Goal: Use online tool/utility

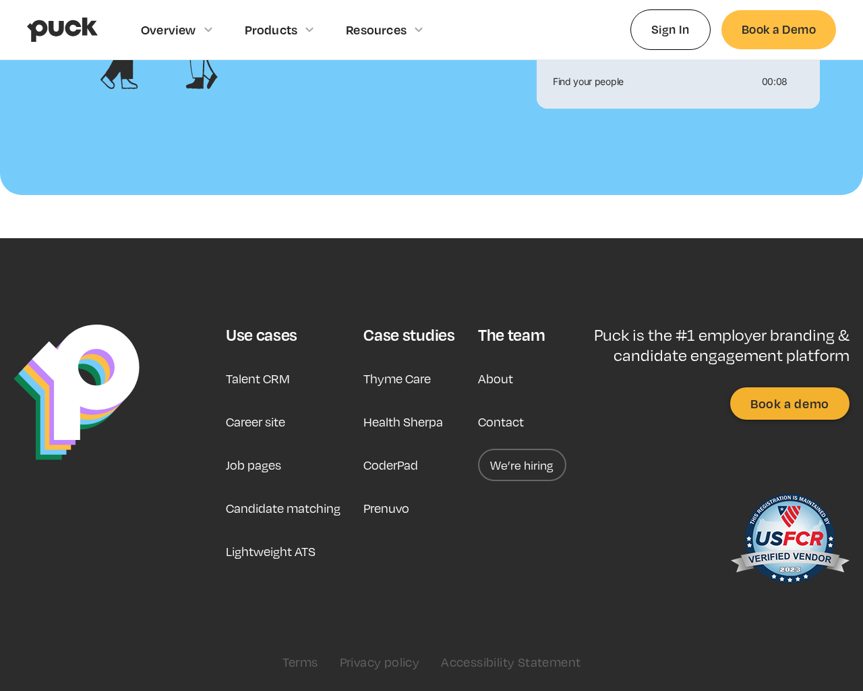
scroll to position [1461, 0]
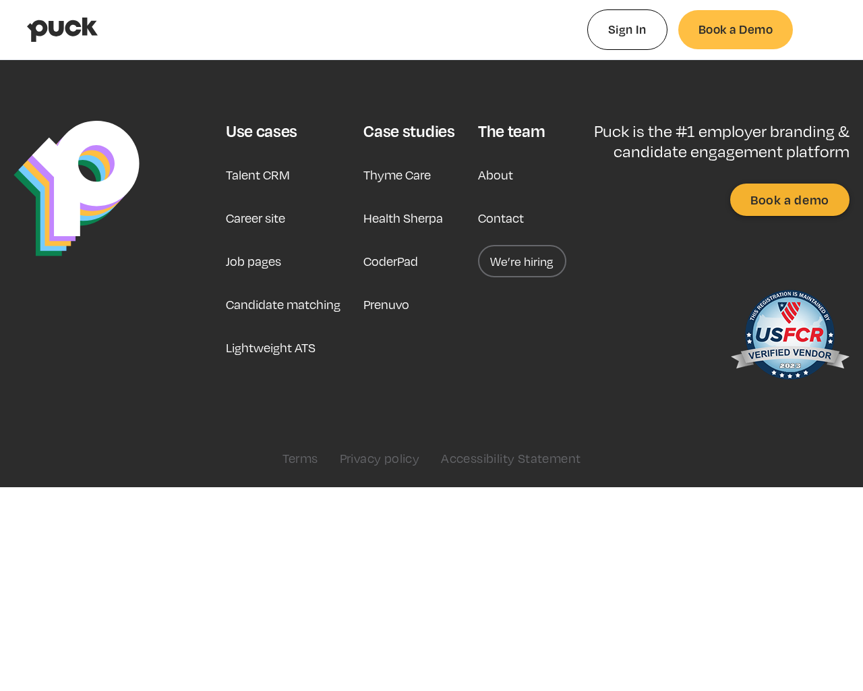
type input "0.650280320754717"
type input "0.0309976"
type input "0.653352301886792"
type input "0.0562711"
type input "0.660198018867925"
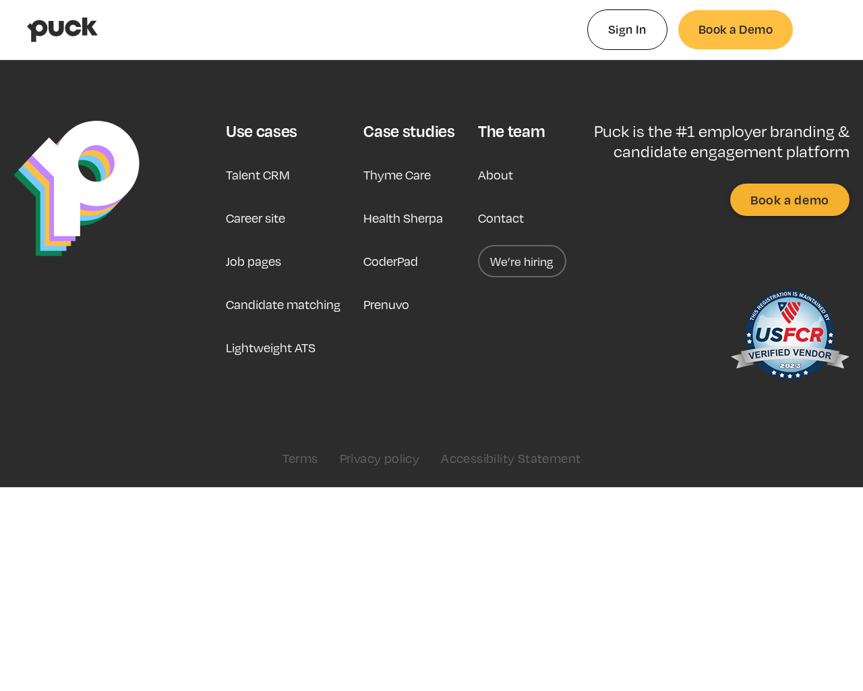
type input "0.0940393"
type input "0.676402962264151"
type input "0.1703379"
type input "0.690422528301887"
type input "0.2290002"
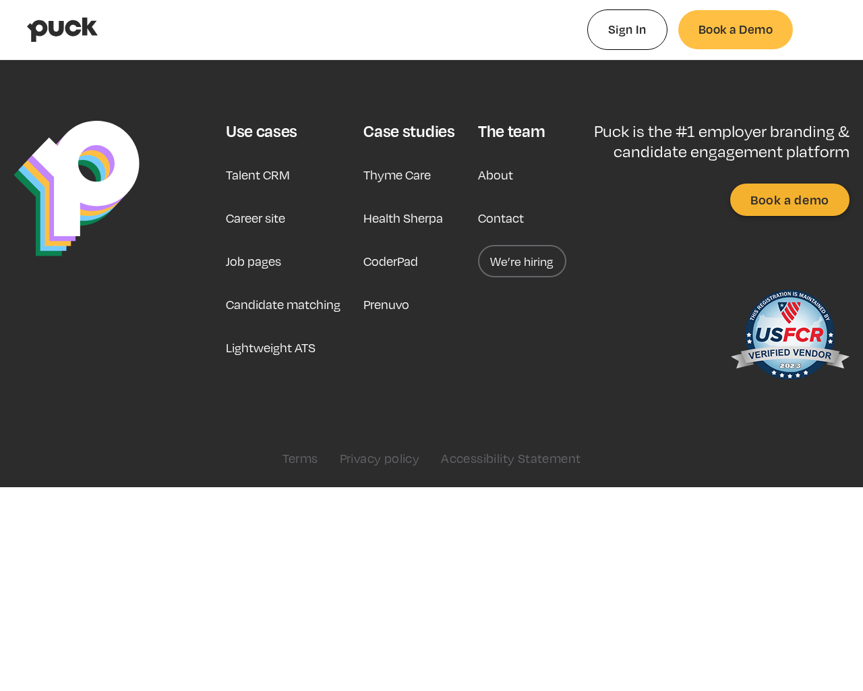
type input "0.697881716981132"
type input "0.2653444"
type input "0.709657886792453"
type input "0.3159536"
type input "0.717596113207547"
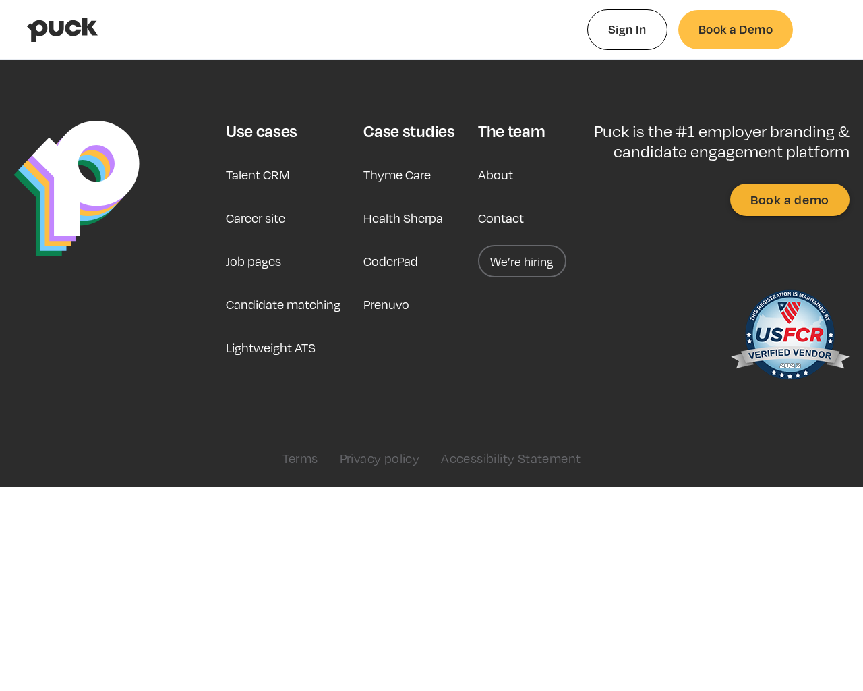
type input "0.3675513"
type input "0.723851716981132"
type input "0.4210219"
type input "0.729666301886793"
type input "0.4408451"
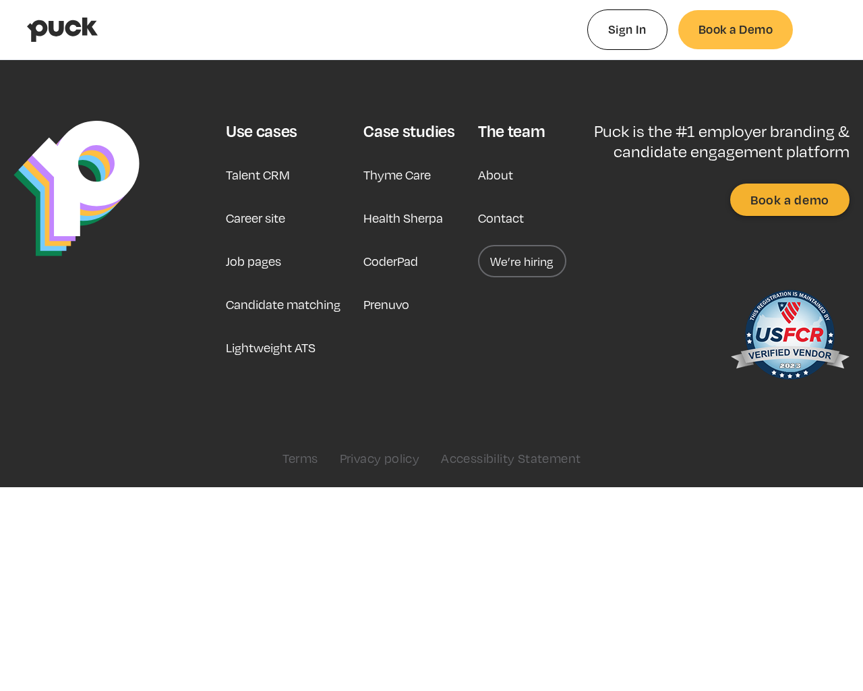
type input "0.743279452830189"
type input "0.5091077"
type input "0.750906"
type input "0.5501574"
type input "0.759868075471698"
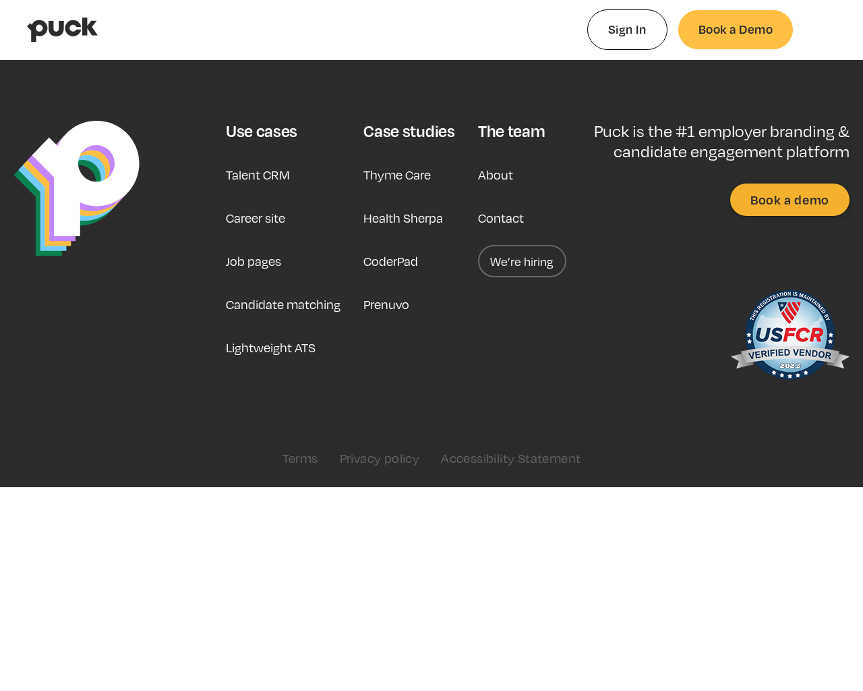
type input "0.5703424"
